Goal: Information Seeking & Learning: Learn about a topic

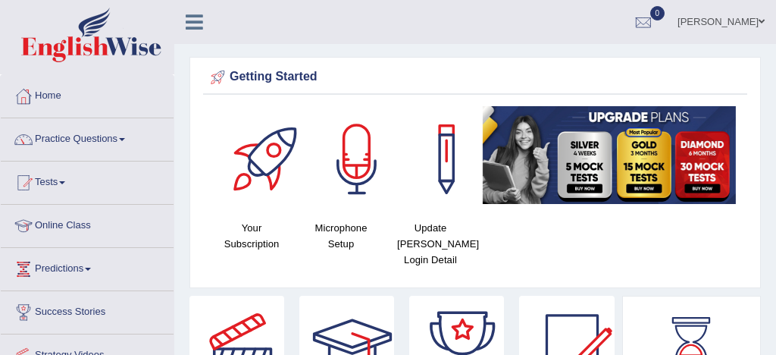
click at [112, 140] on link "Practice Questions" at bounding box center [87, 137] width 173 height 38
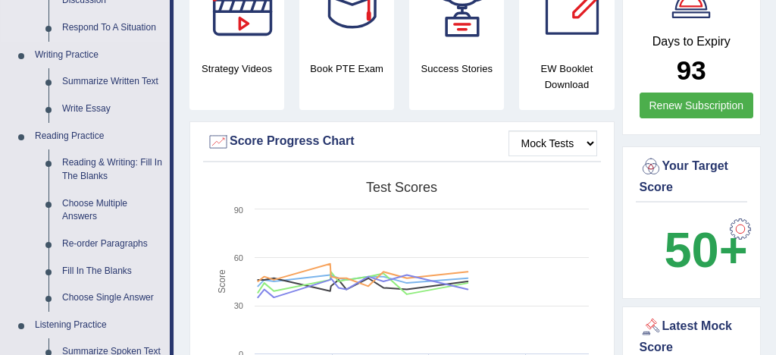
scroll to position [349, 0]
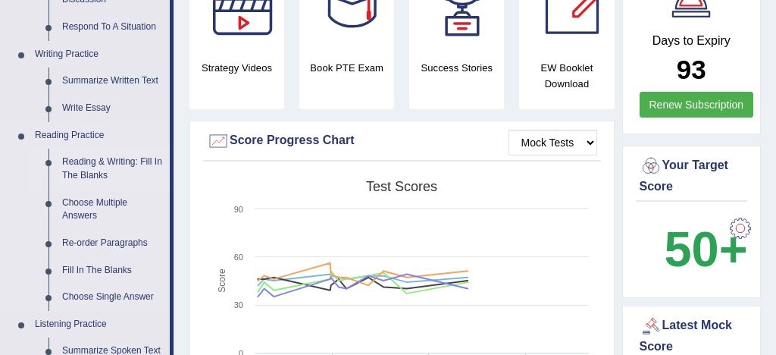
click at [133, 160] on link "Reading & Writing: Fill In The Blanks" at bounding box center [112, 168] width 114 height 40
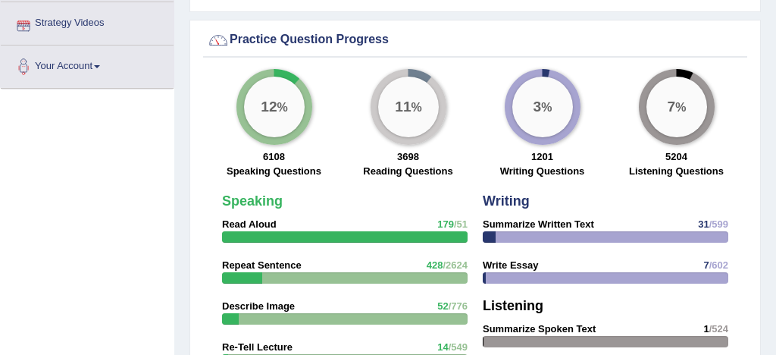
scroll to position [1170, 0]
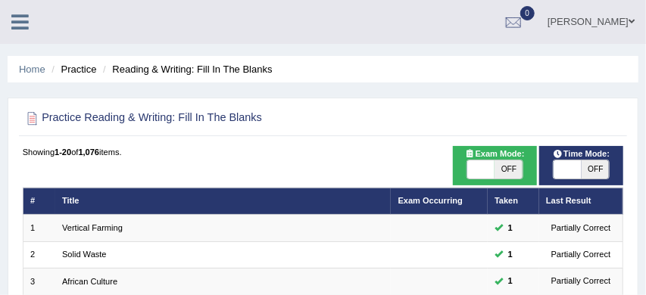
click at [488, 170] on span at bounding box center [480, 170] width 27 height 18
checkbox input "true"
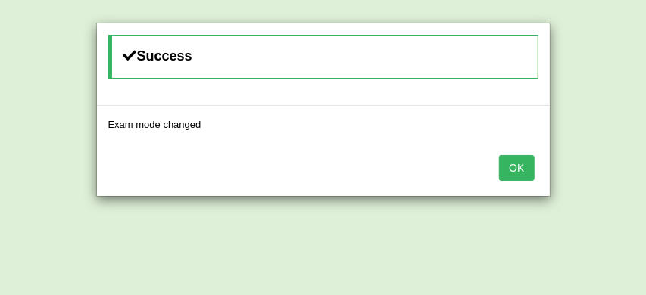
click at [521, 164] on button "OK" at bounding box center [516, 168] width 35 height 26
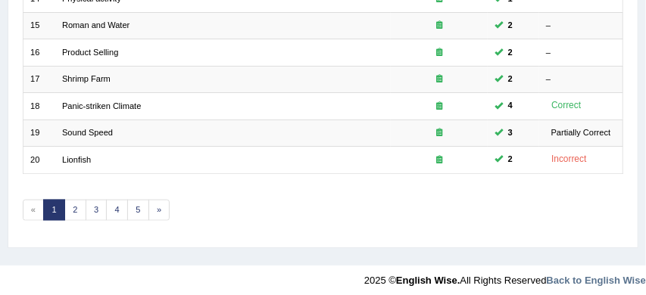
scroll to position [585, 0]
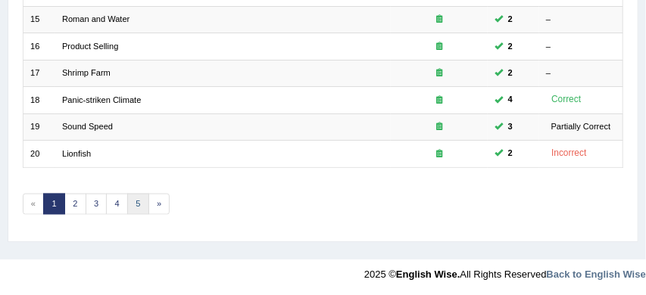
click at [134, 201] on link "5" at bounding box center [138, 204] width 22 height 21
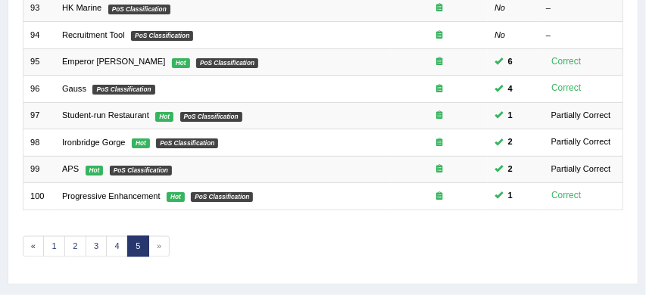
scroll to position [543, 0]
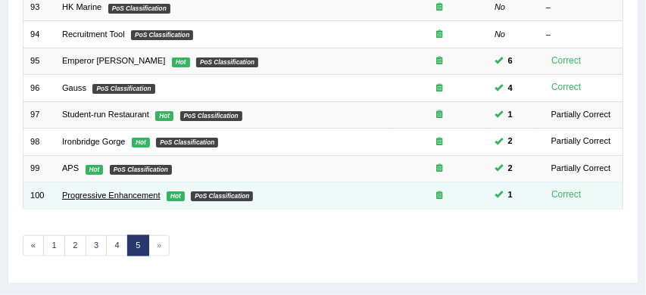
click at [142, 194] on link "Progressive Enhancement" at bounding box center [111, 195] width 98 height 9
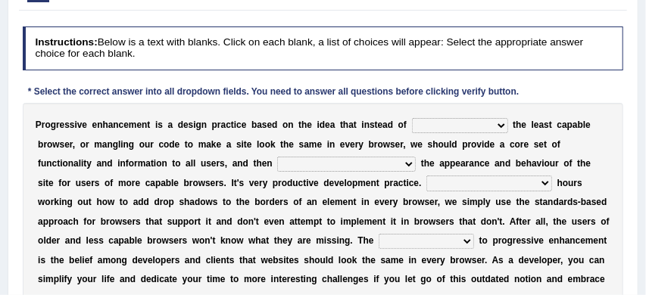
scroll to position [218, 0]
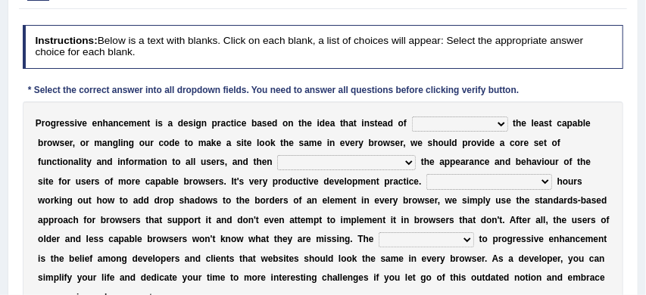
click at [500, 122] on select "designing for have to design have designed for be designing" at bounding box center [460, 124] width 96 height 15
select select "have designed for"
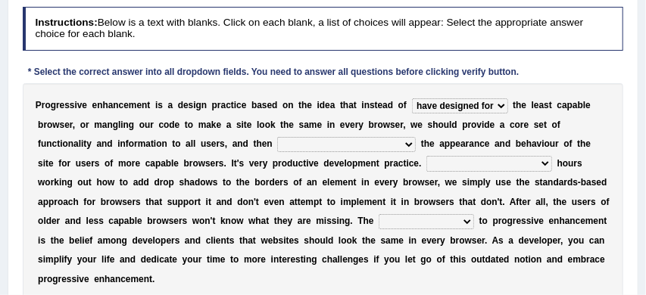
scroll to position [235, 0]
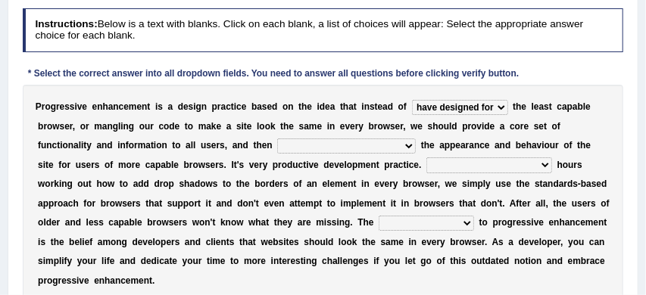
click at [410, 143] on select "with progress enhancement progressively enhance progress so enhancing progress …" at bounding box center [346, 146] width 139 height 15
click at [405, 146] on select "with progress enhancement progressively enhance progress so enhancing progress …" at bounding box center [346, 146] width 139 height 15
select select "with progress enhancement"
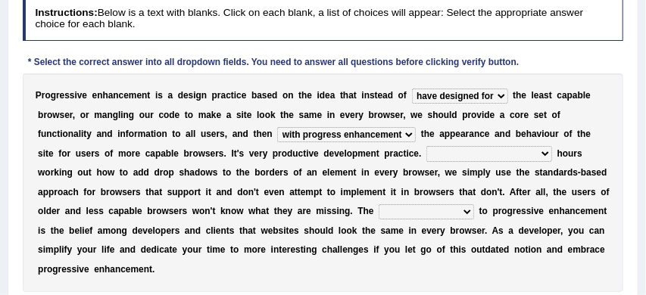
scroll to position [251, 0]
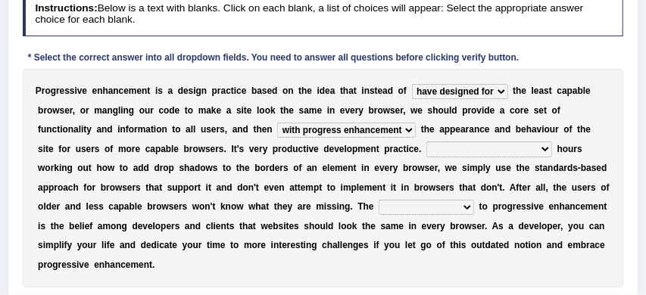
click at [474, 207] on select "larger problem lesser benefit biggest challenge least assurance" at bounding box center [426, 207] width 95 height 15
select select "biggest challenge"
click at [526, 147] on select "In addition to developing Beside adding Whereby eliminating Instead of spending" at bounding box center [489, 149] width 126 height 15
select select "Whereby eliminating"
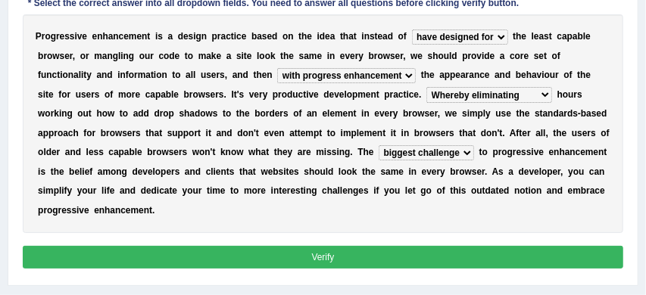
scroll to position [311, 0]
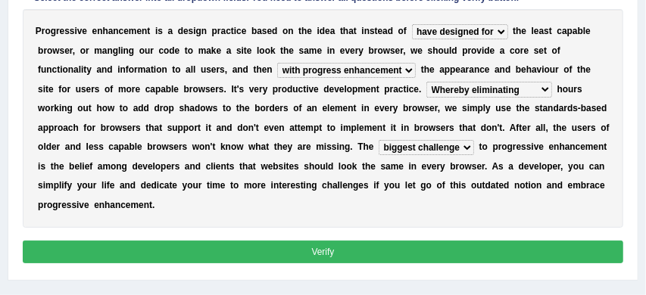
click at [400, 254] on button "Verify" at bounding box center [323, 252] width 601 height 22
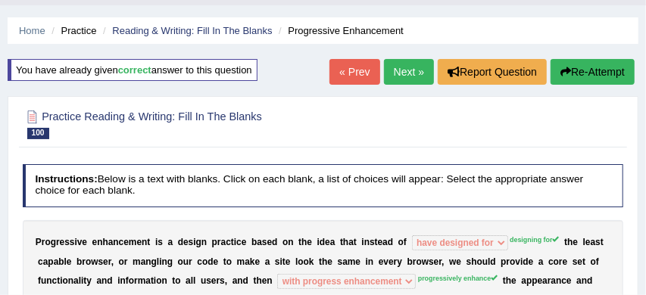
scroll to position [20, 0]
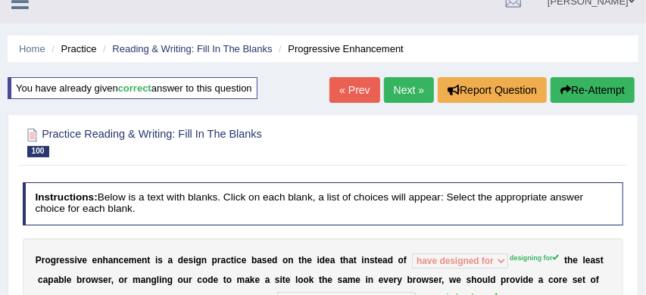
click at [590, 86] on button "Re-Attempt" at bounding box center [593, 90] width 84 height 26
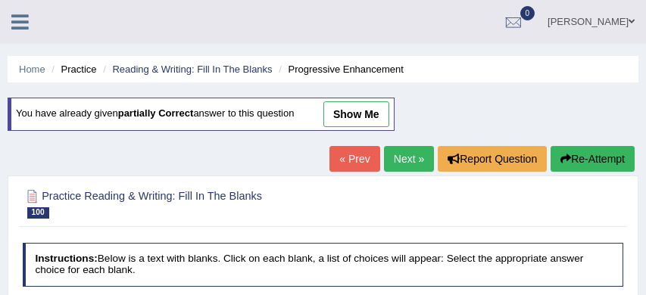
scroll to position [141, 0]
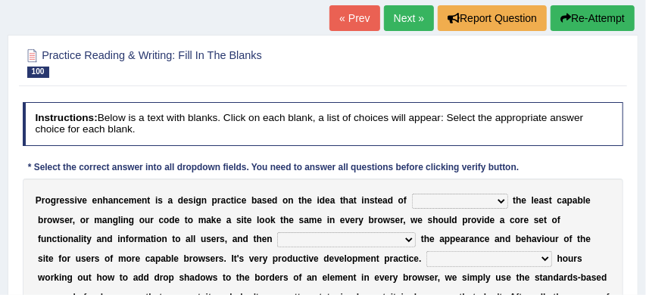
click at [504, 201] on select "designing for have to design have designed for be designing" at bounding box center [460, 201] width 96 height 15
select select "designing for"
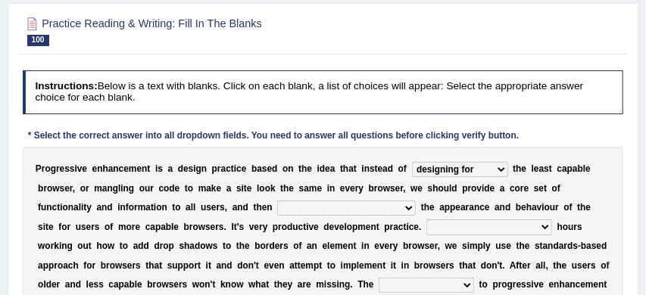
scroll to position [174, 0]
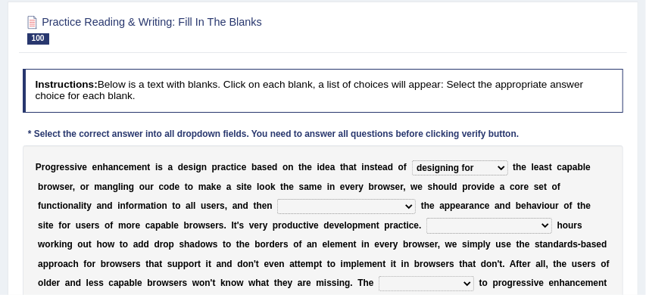
click at [405, 205] on select "with progress enhancement progressively enhance progress so enhancing progress …" at bounding box center [346, 206] width 139 height 15
select select "progressively enhance"
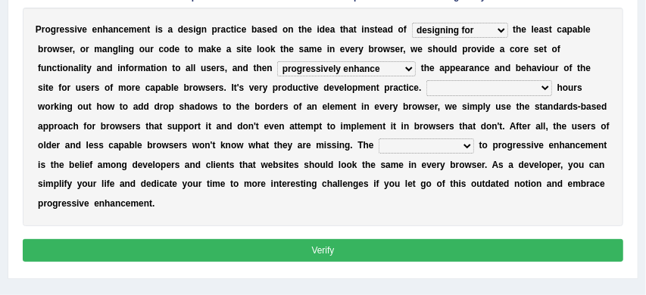
scroll to position [317, 0]
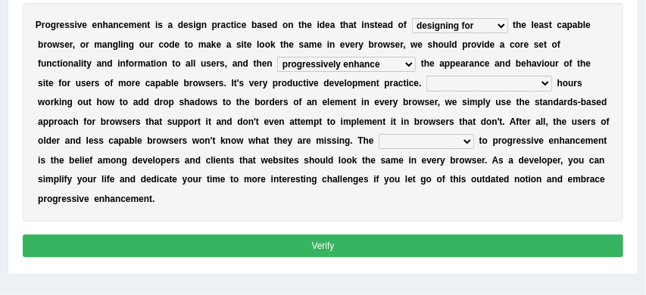
click at [474, 142] on select "larger problem lesser benefit biggest challenge least assurance" at bounding box center [426, 141] width 95 height 15
select select "biggest challenge"
click at [526, 83] on select "In addition to developing Beside adding Whereby eliminating Instead of spending" at bounding box center [489, 83] width 126 height 15
select select "Whereby eliminating"
click at [401, 246] on button "Verify" at bounding box center [323, 246] width 601 height 22
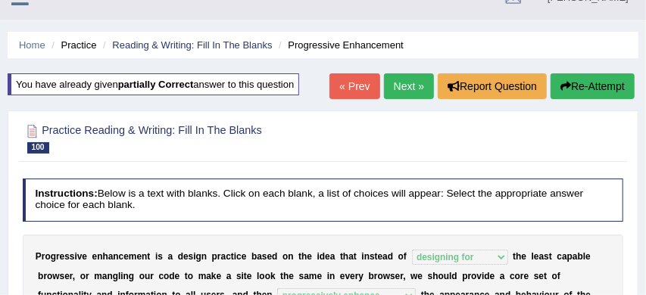
scroll to position [19, 0]
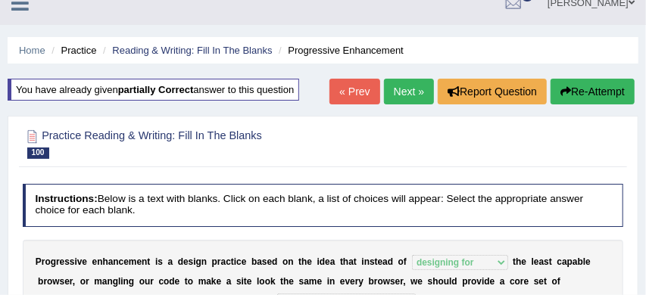
click at [404, 89] on link "Next »" at bounding box center [409, 92] width 50 height 26
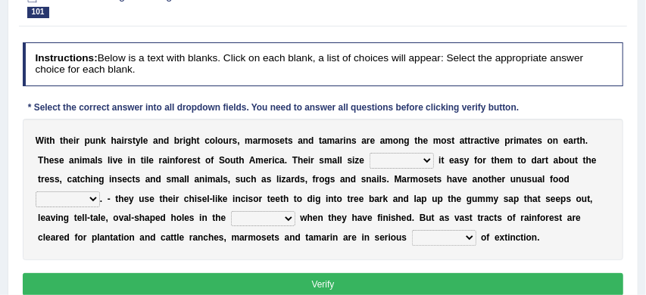
scroll to position [208, 0]
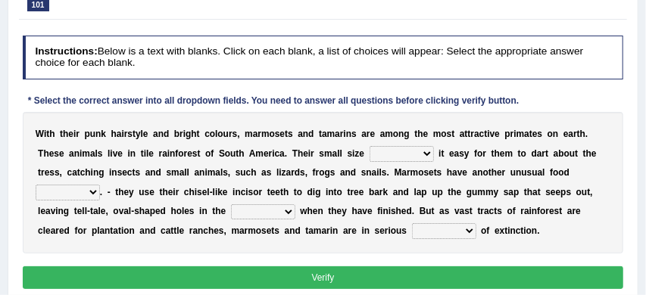
click at [424, 153] on select "does makes gets has" at bounding box center [402, 153] width 64 height 15
select select "makes"
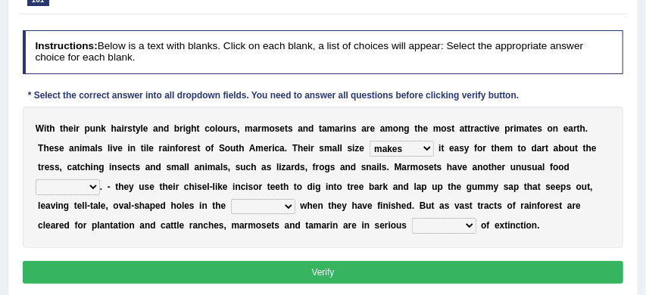
scroll to position [214, 0]
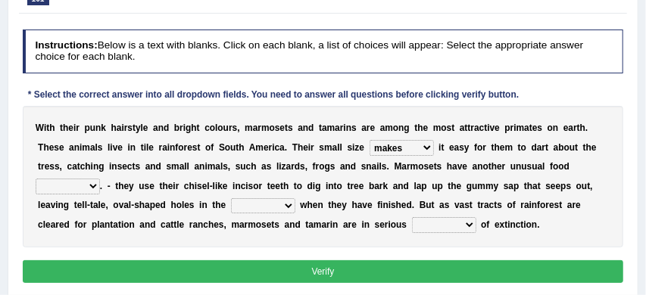
click at [93, 186] on select "source diet habit process" at bounding box center [68, 186] width 64 height 15
select select "source"
click at [291, 205] on select "skin branches mouth ground" at bounding box center [263, 205] width 64 height 15
select select "branches"
click at [470, 226] on select "doubt trouble way danger" at bounding box center [444, 224] width 64 height 15
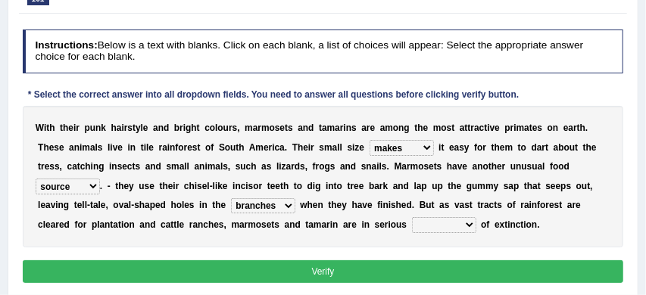
select select "danger"
click at [369, 274] on button "Verify" at bounding box center [323, 272] width 601 height 22
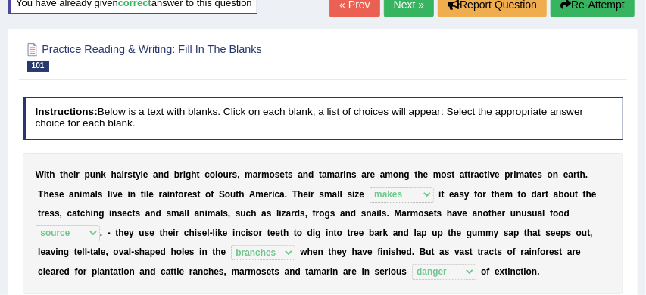
scroll to position [92, 0]
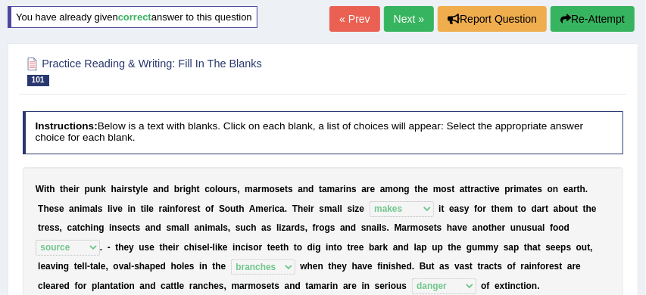
click at [400, 20] on link "Next »" at bounding box center [409, 19] width 50 height 26
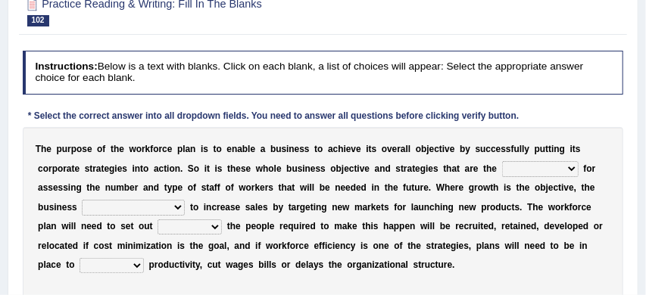
scroll to position [189, 0]
